Goal: Task Accomplishment & Management: Manage account settings

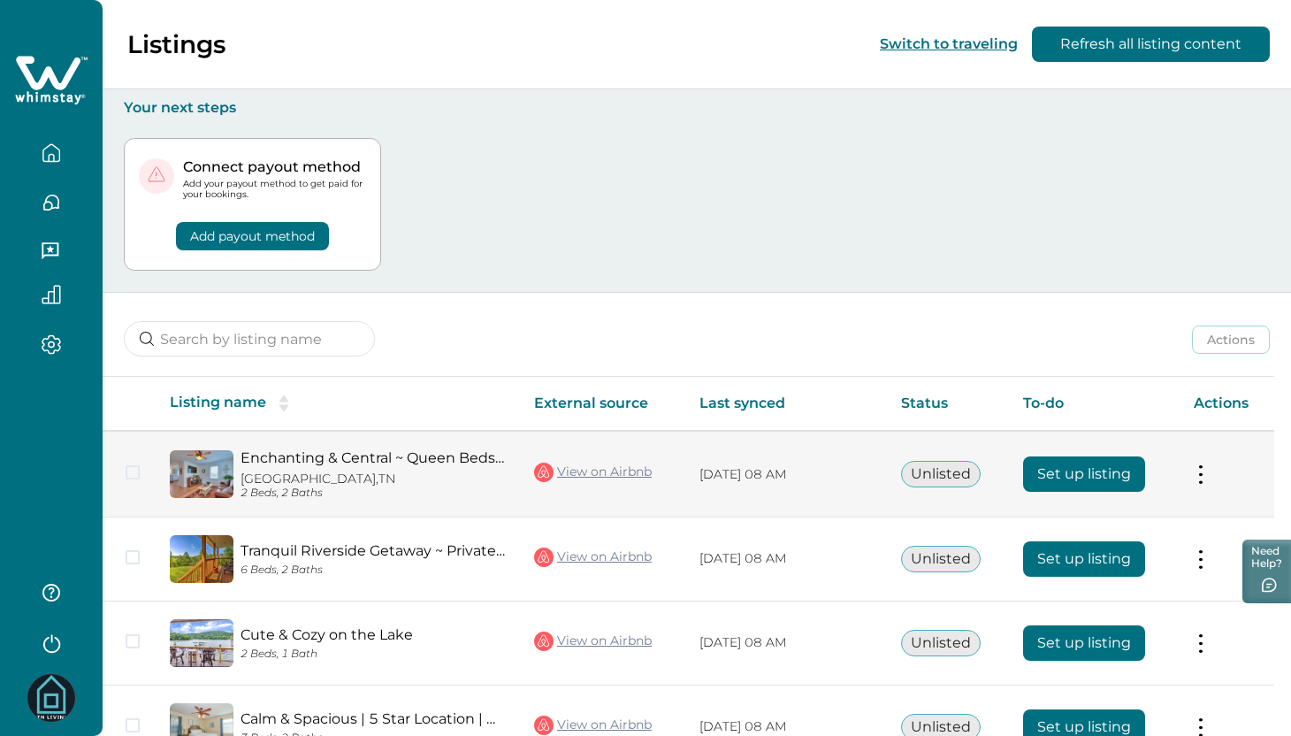
click at [1208, 477] on button at bounding box center [1201, 474] width 14 height 19
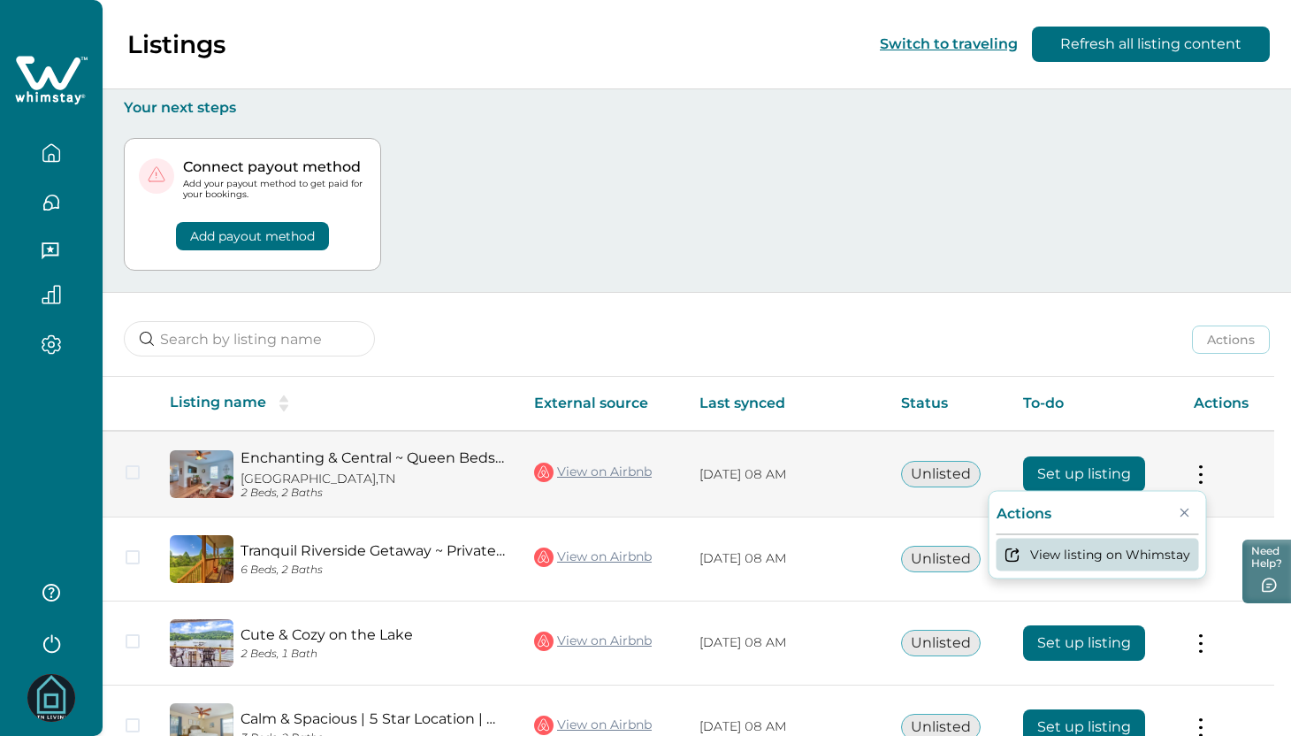
click at [1131, 563] on button "View listing on Whimstay" at bounding box center [1097, 554] width 202 height 33
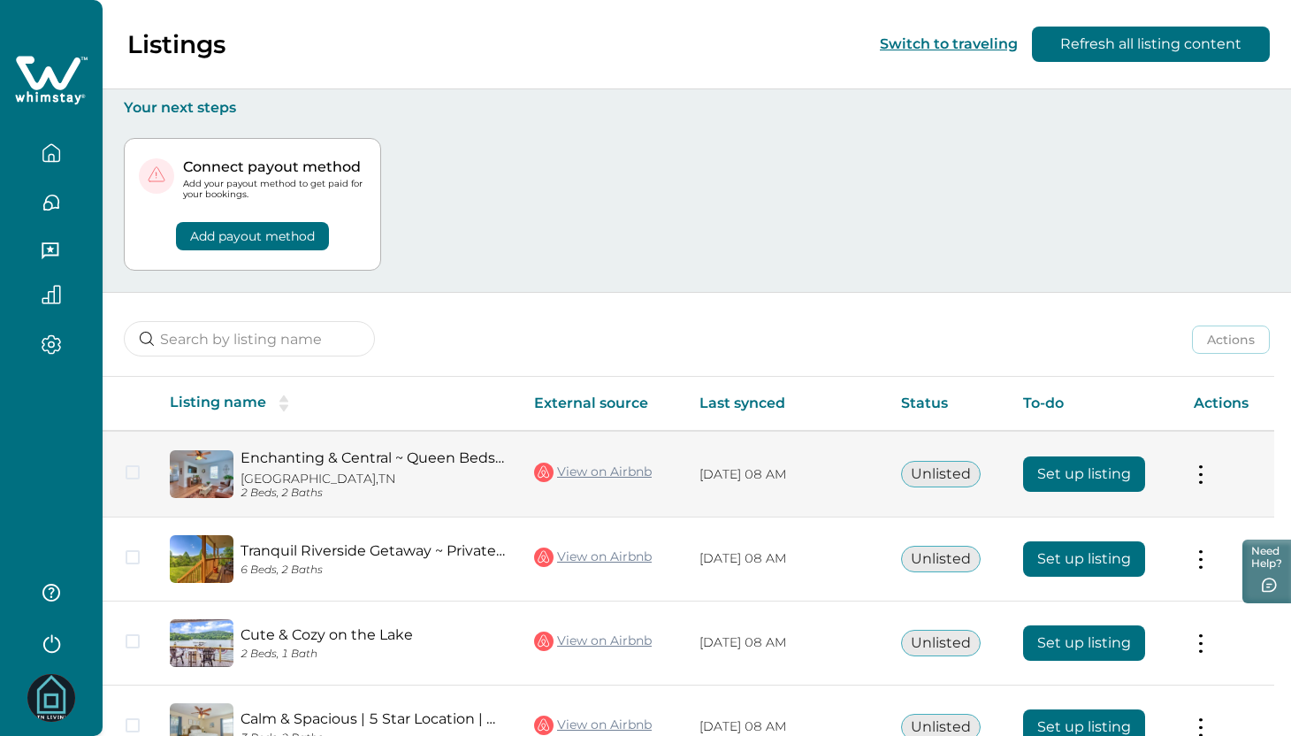
click at [959, 473] on button "Unlisted" at bounding box center [941, 474] width 80 height 27
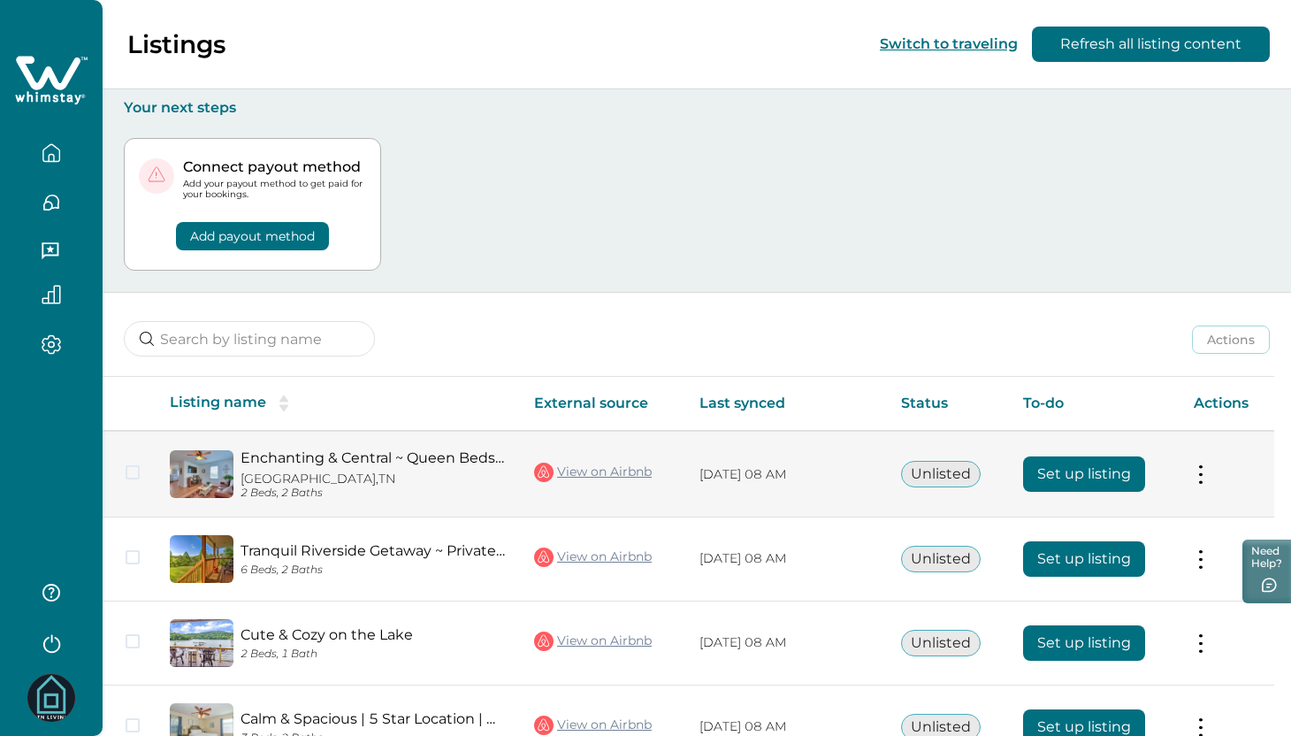
click at [959, 473] on button "Unlisted" at bounding box center [941, 474] width 80 height 27
click at [128, 476] on span at bounding box center [133, 472] width 14 height 14
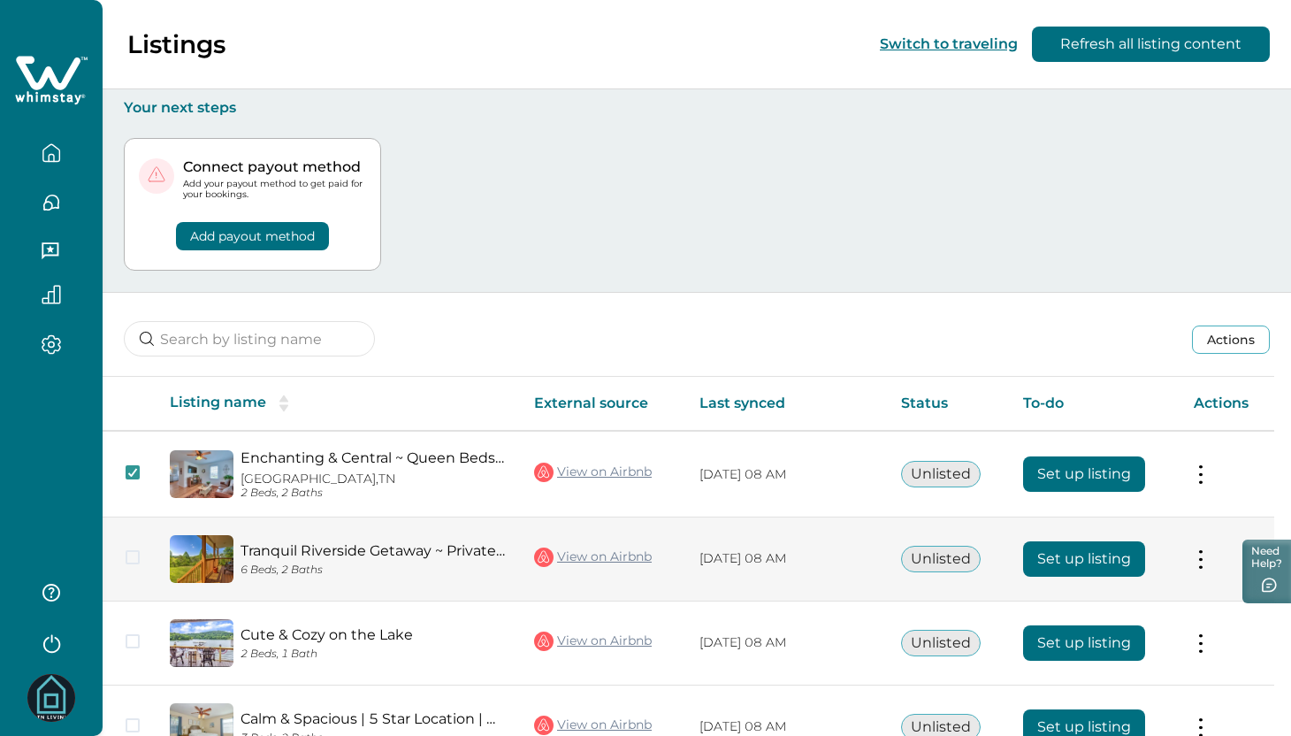
click at [136, 562] on span at bounding box center [133, 557] width 14 height 14
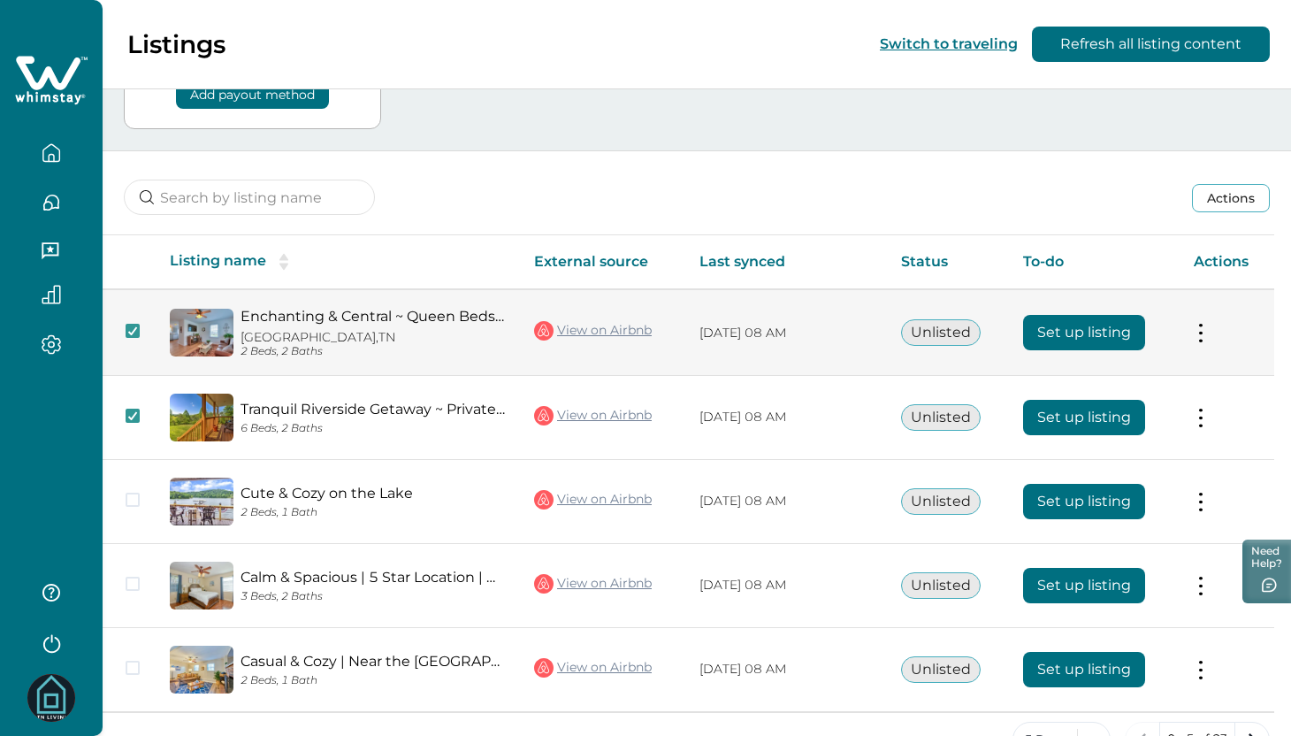
scroll to position [150, 0]
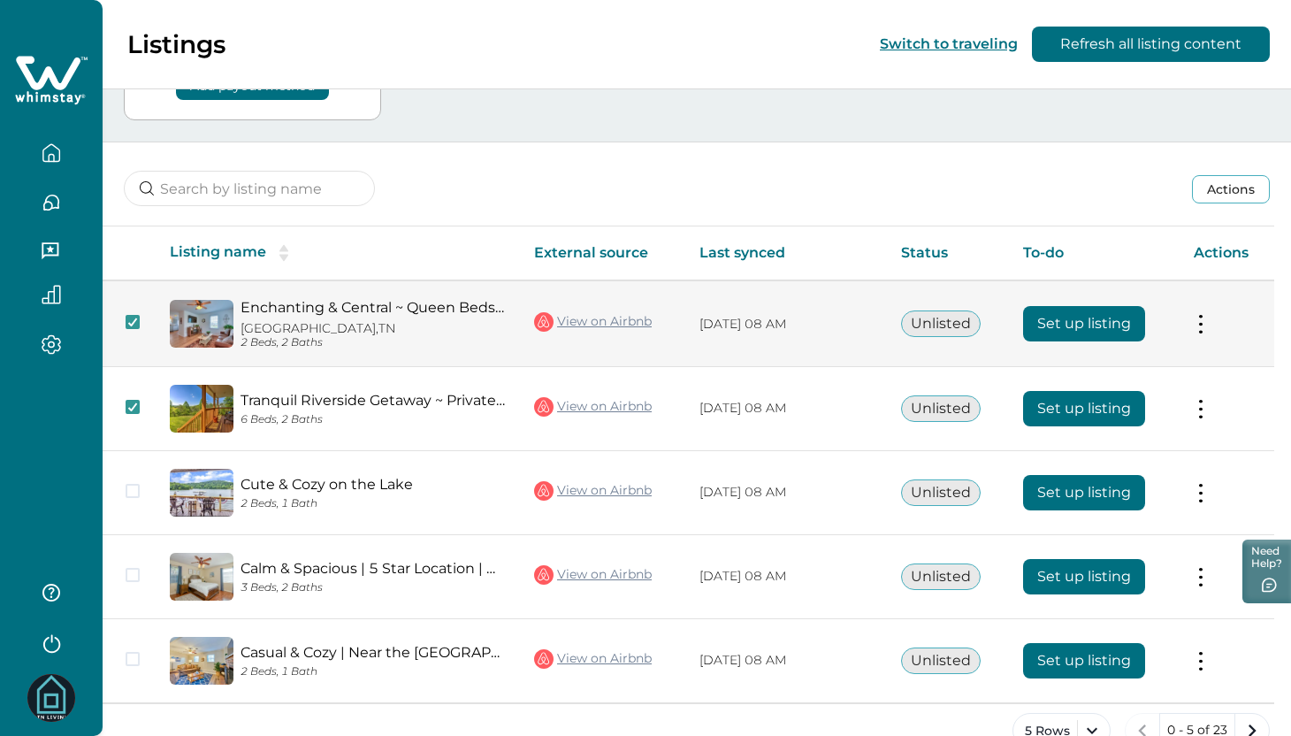
click at [1207, 323] on button at bounding box center [1201, 324] width 14 height 19
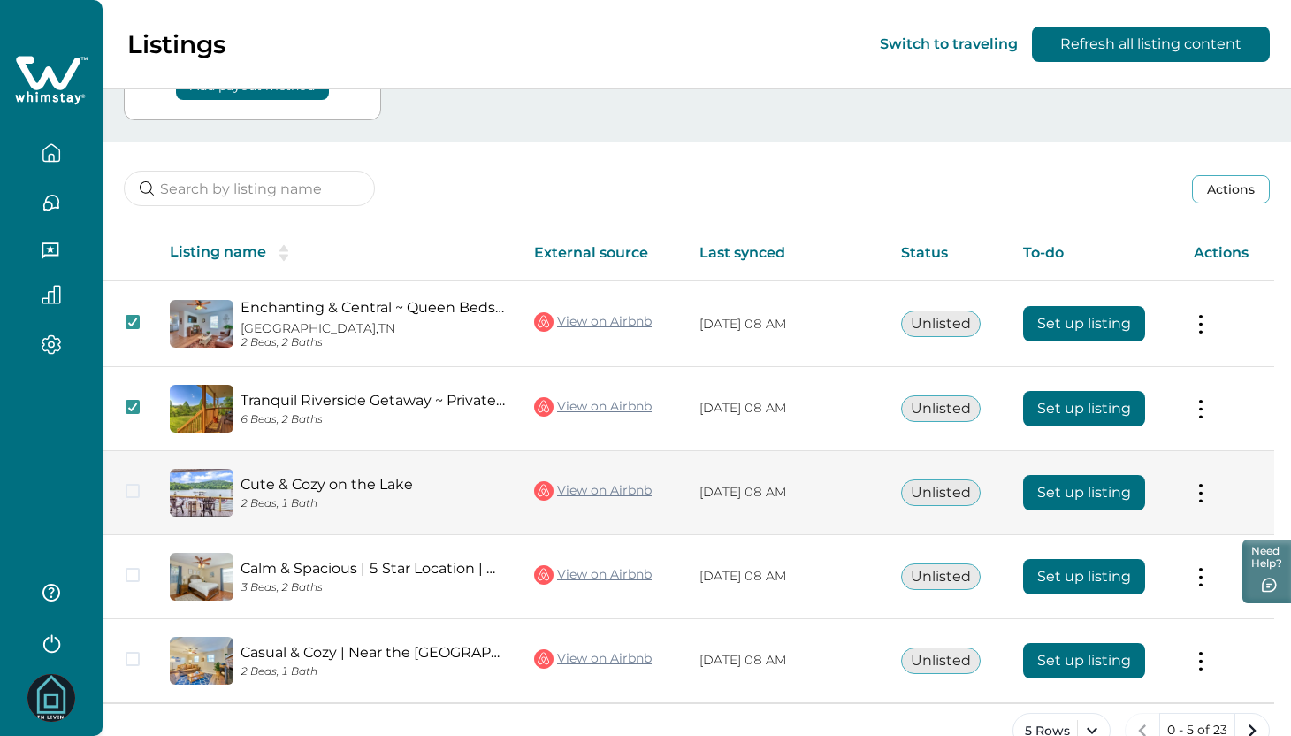
click at [141, 487] on td at bounding box center [129, 493] width 53 height 84
click at [134, 485] on span at bounding box center [133, 491] width 14 height 14
click at [948, 487] on button "Unlisted" at bounding box center [941, 492] width 80 height 27
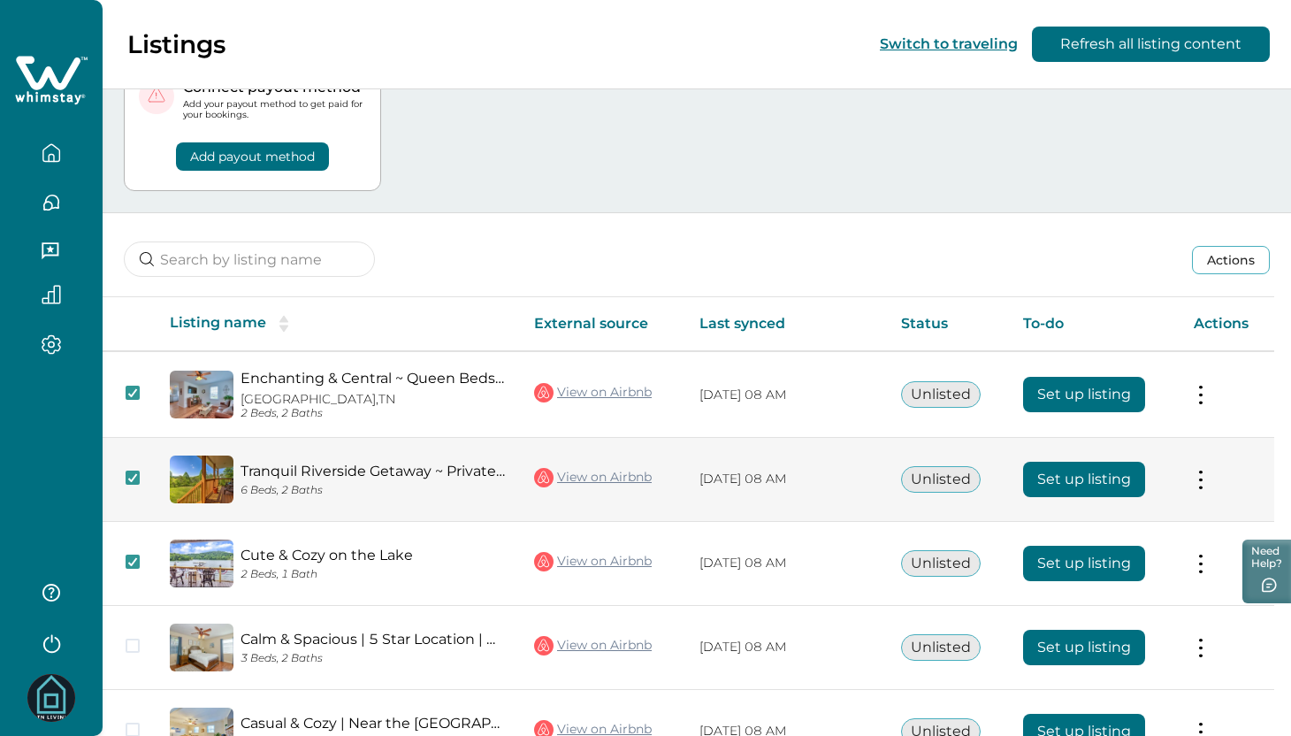
scroll to position [190, 0]
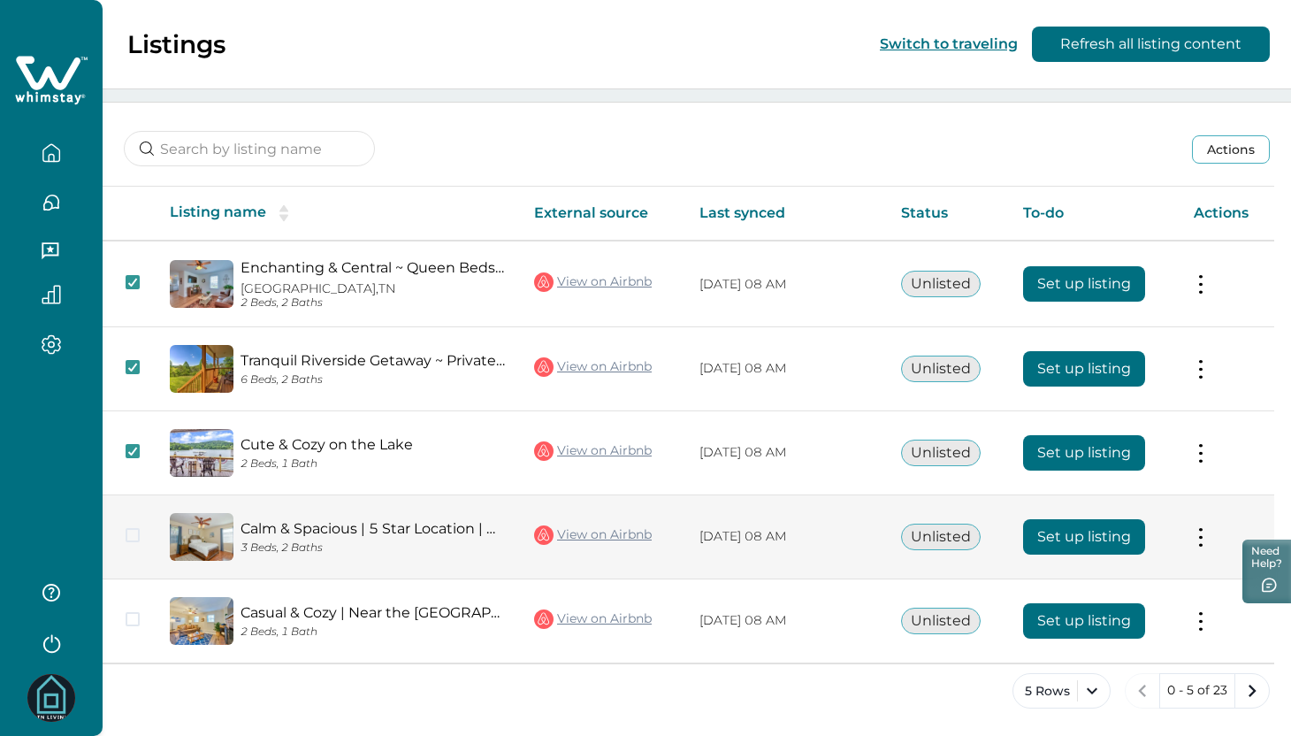
click at [132, 530] on span at bounding box center [133, 535] width 14 height 14
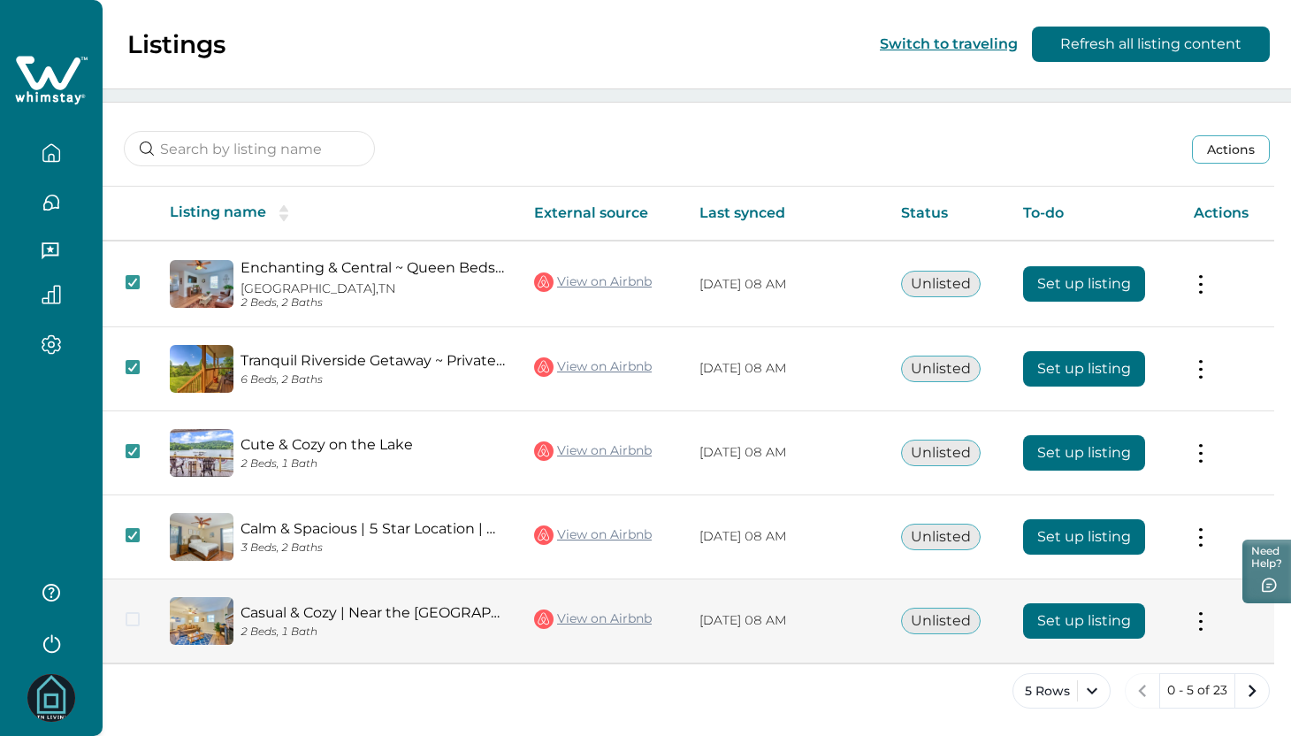
click at [132, 608] on td at bounding box center [129, 621] width 53 height 84
click at [135, 615] on span at bounding box center [133, 619] width 14 height 14
